Goal: Transaction & Acquisition: Book appointment/travel/reservation

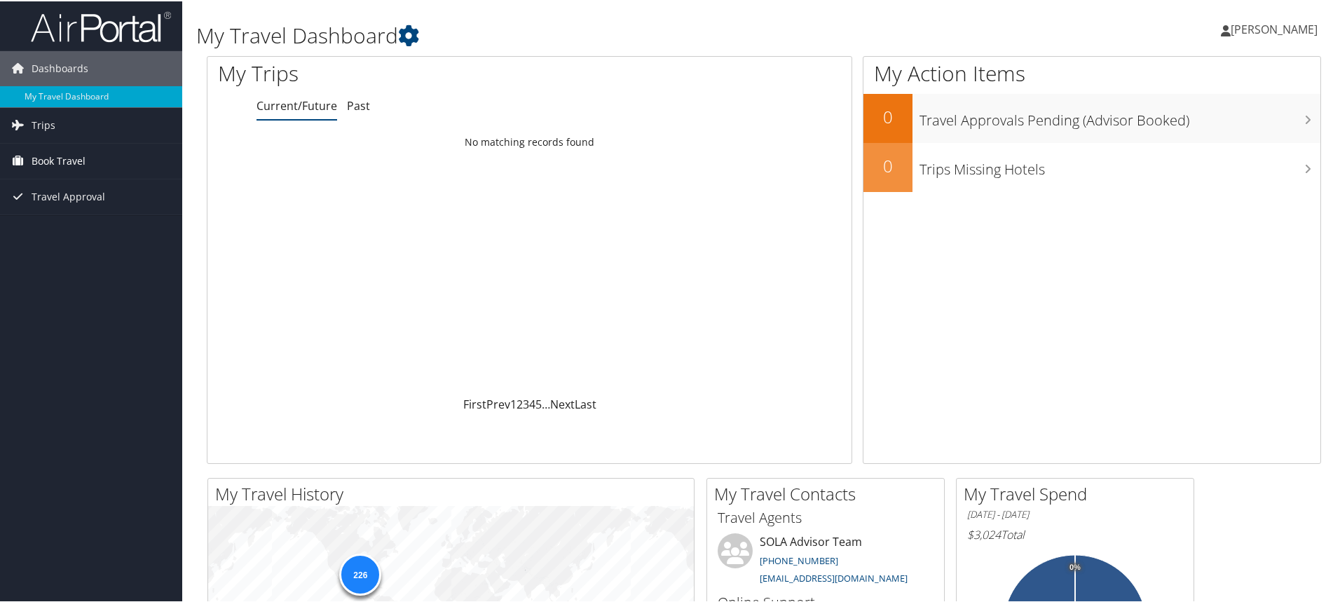
click at [32, 164] on span "Book Travel" at bounding box center [59, 159] width 54 height 35
click at [67, 213] on link "Book/Manage Online Trips" at bounding box center [91, 208] width 182 height 21
